Goal: Task Accomplishment & Management: Use online tool/utility

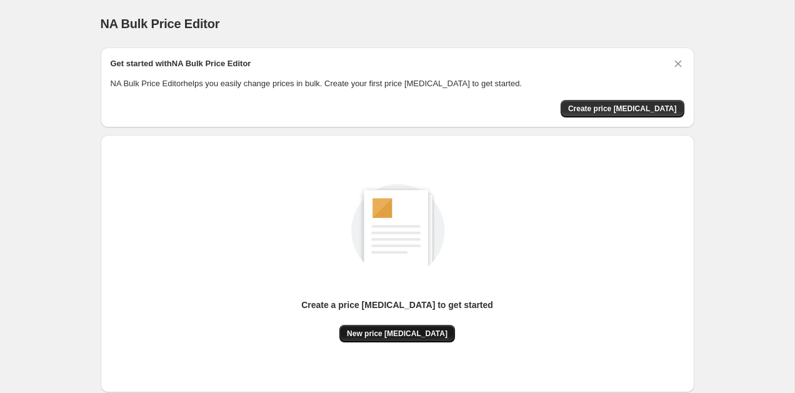
click at [424, 333] on span "New price change job" at bounding box center [397, 334] width 101 height 10
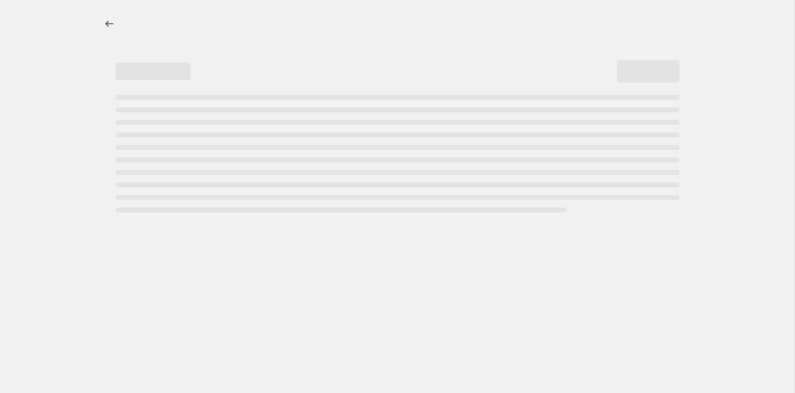
select select "percentage"
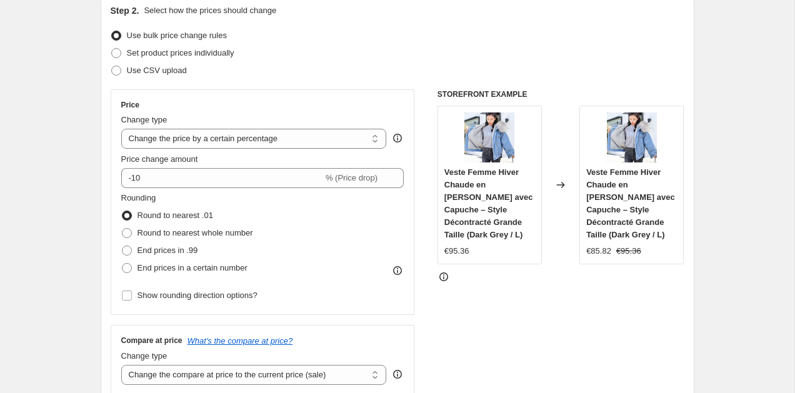
scroll to position [141, 0]
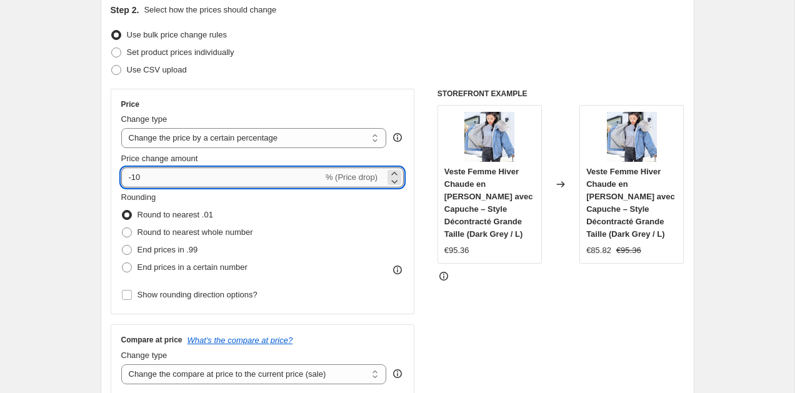
drag, startPoint x: 151, startPoint y: 176, endPoint x: 134, endPoint y: 175, distance: 16.9
click at [134, 175] on input "-10" at bounding box center [222, 177] width 202 height 20
click at [499, 304] on div "STOREFRONT EXAMPLE Veste Femme Hiver Chaude en Jean avec Capuche – Style Décont…" at bounding box center [560, 242] width 247 height 306
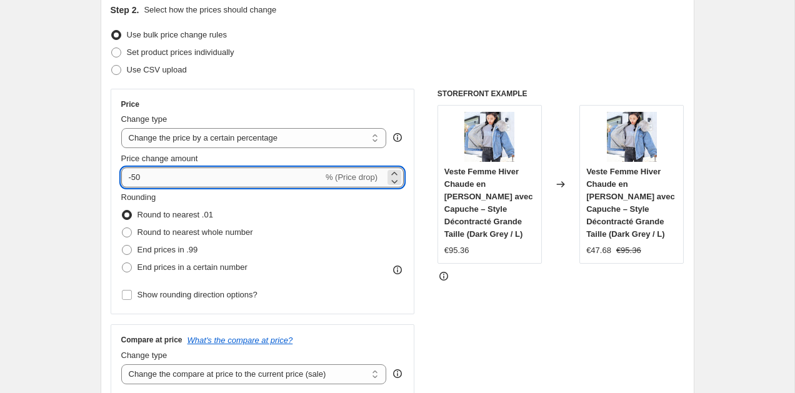
drag, startPoint x: 146, startPoint y: 176, endPoint x: 134, endPoint y: 177, distance: 12.6
click at [134, 177] on input "-50" at bounding box center [222, 177] width 202 height 20
drag, startPoint x: 144, startPoint y: 176, endPoint x: 134, endPoint y: 177, distance: 10.7
click at [134, 177] on input "-10" at bounding box center [222, 177] width 202 height 20
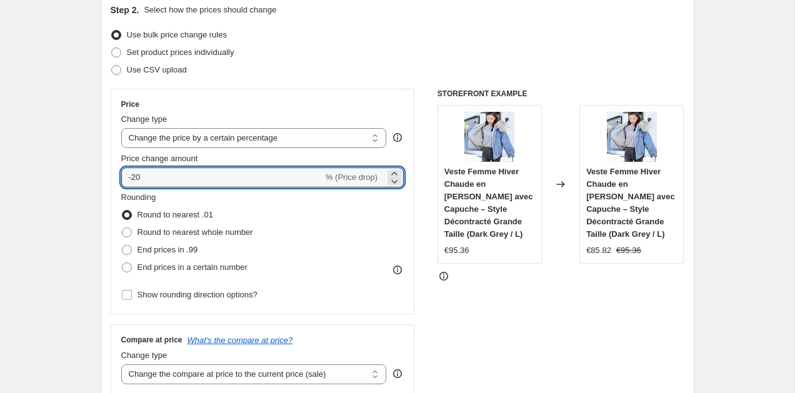
drag, startPoint x: 141, startPoint y: 173, endPoint x: 133, endPoint y: 176, distance: 8.5
click at [133, 176] on input "-20" at bounding box center [222, 177] width 202 height 20
type input "-15"
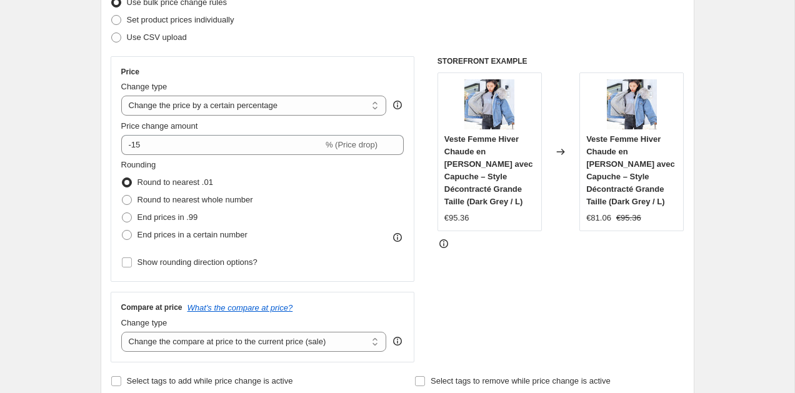
scroll to position [175, 0]
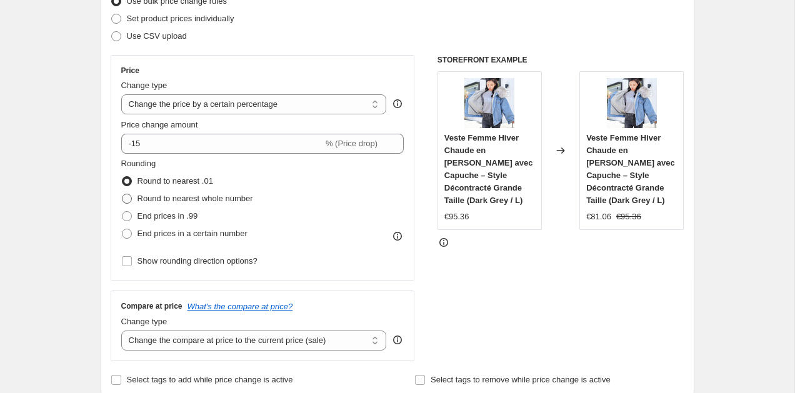
click at [186, 200] on span "Round to nearest whole number" at bounding box center [195, 198] width 116 height 9
click at [122, 194] on input "Round to nearest whole number" at bounding box center [122, 194] width 1 height 1
radio input "true"
click at [542, 282] on div "STOREFRONT EXAMPLE Veste Femme Hiver Chaude en Jean avec Capuche – Style Décont…" at bounding box center [560, 208] width 247 height 306
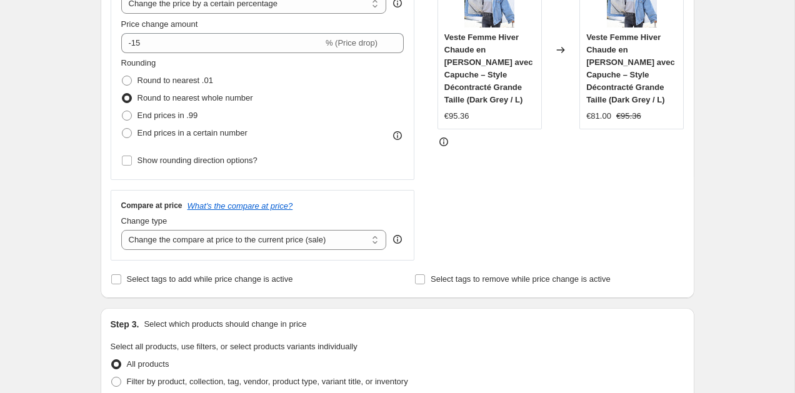
scroll to position [298, 0]
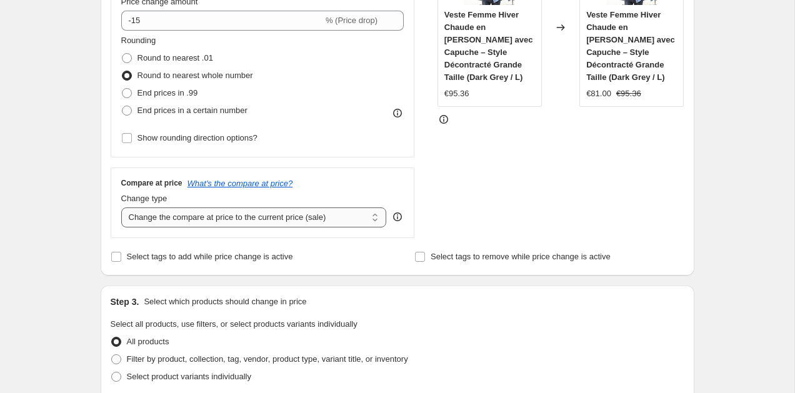
click at [352, 217] on select "Change the compare at price to the current price (sale) Change the compare at p…" at bounding box center [254, 217] width 266 height 20
select select "percentage"
click at [121, 207] on select "Change the compare at price to the current price (sale) Change the compare at p…" at bounding box center [254, 217] width 266 height 20
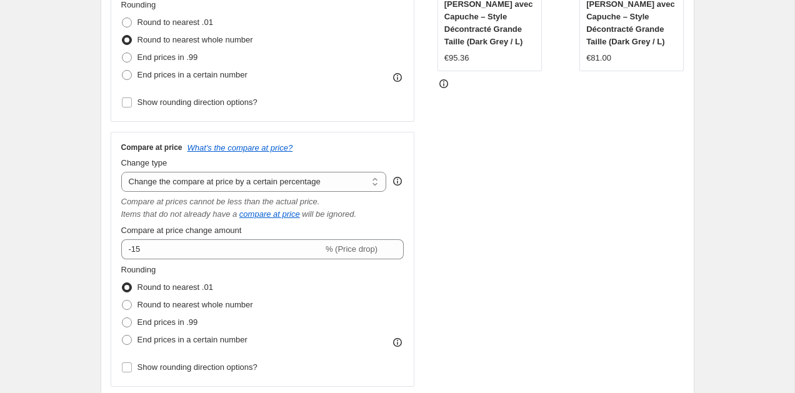
scroll to position [343, 0]
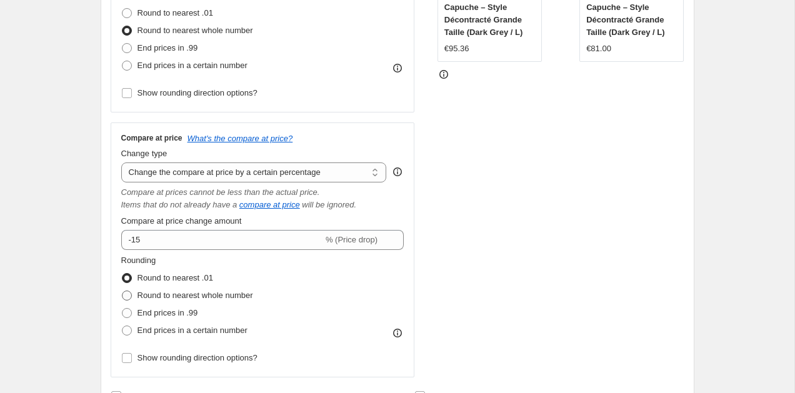
click at [186, 294] on span "Round to nearest whole number" at bounding box center [195, 295] width 116 height 9
click at [122, 291] on input "Round to nearest whole number" at bounding box center [122, 291] width 1 height 1
radio input "true"
click at [548, 223] on div "STOREFRONT EXAMPLE Veste Femme Hiver Chaude en Jean avec Capuche – Style Décont…" at bounding box center [560, 132] width 247 height 490
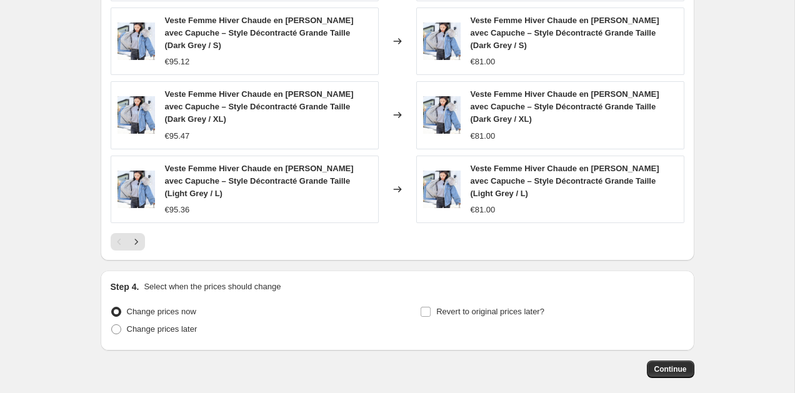
scroll to position [1060, 0]
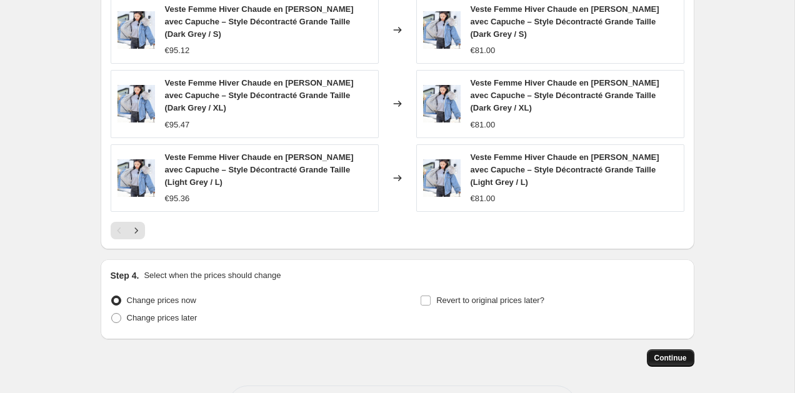
click at [679, 353] on span "Continue" at bounding box center [670, 358] width 32 height 10
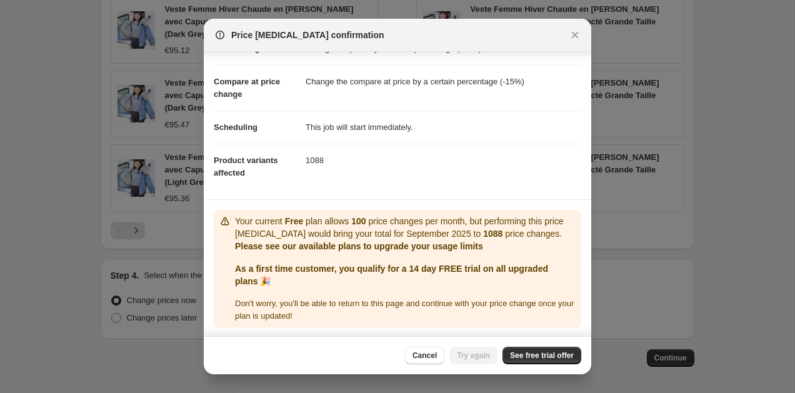
scroll to position [56, 0]
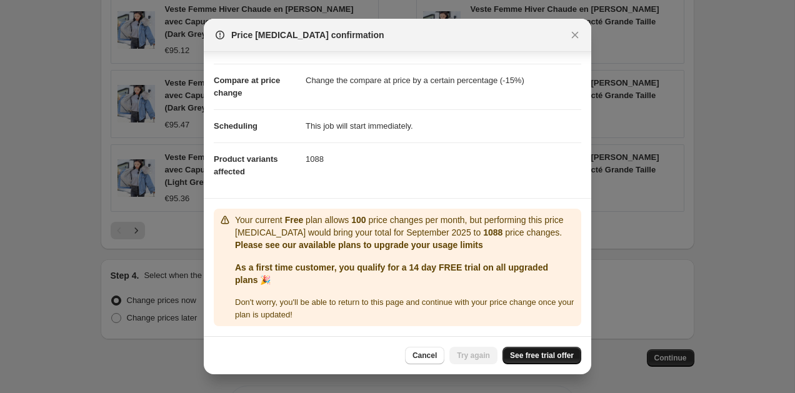
click at [553, 354] on span "See free trial offer" at bounding box center [542, 355] width 64 height 10
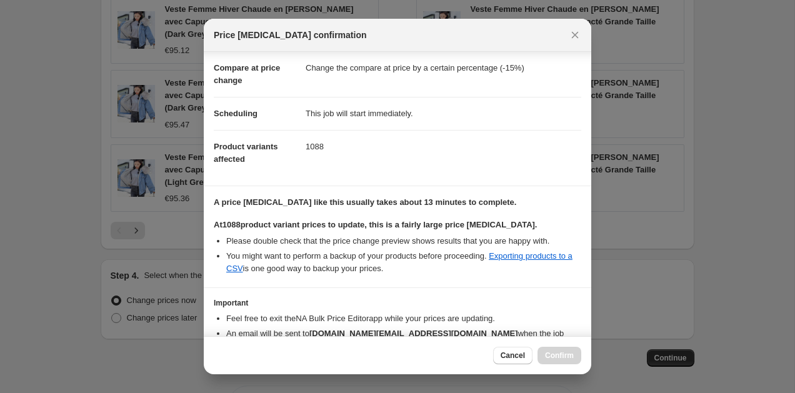
scroll to position [125, 0]
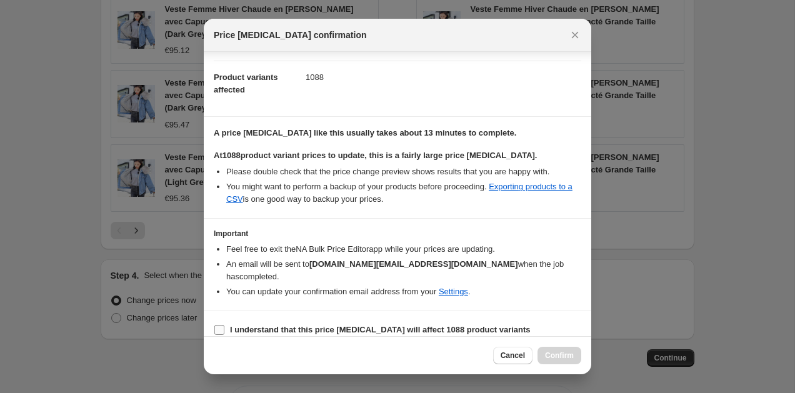
click at [262, 325] on b "I understand that this price change job will affect 1088 product variants" at bounding box center [380, 329] width 301 height 9
click at [224, 325] on input "I understand that this price change job will affect 1088 product variants" at bounding box center [219, 330] width 10 height 10
checkbox input "true"
click at [560, 356] on span "Confirm" at bounding box center [559, 355] width 29 height 10
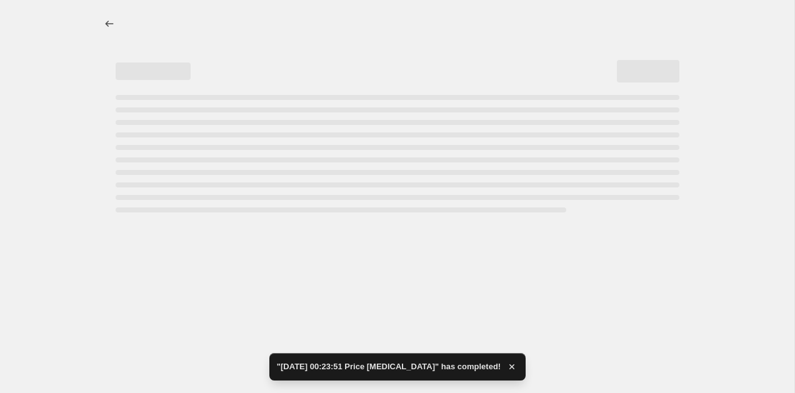
select select "percentage"
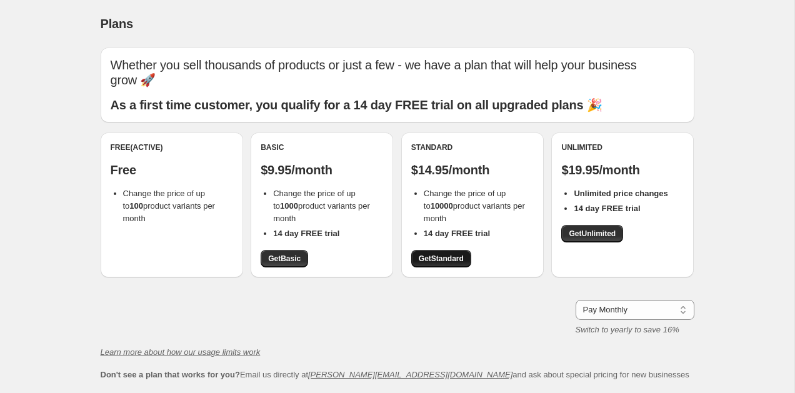
click at [440, 254] on span "Get Standard" at bounding box center [441, 259] width 45 height 10
